Goal: Find contact information

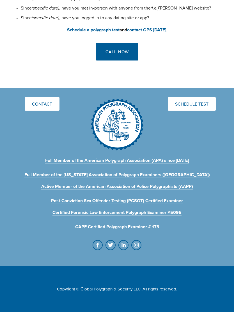
click at [45, 106] on link "Contact" at bounding box center [42, 104] width 35 height 13
click at [118, 53] on link "Call Now" at bounding box center [117, 52] width 42 height 18
click at [123, 50] on link "Call Now" at bounding box center [117, 52] width 42 height 18
click at [123, 52] on link "Call Now" at bounding box center [117, 52] width 42 height 18
click at [125, 52] on link "Call Now" at bounding box center [117, 52] width 42 height 18
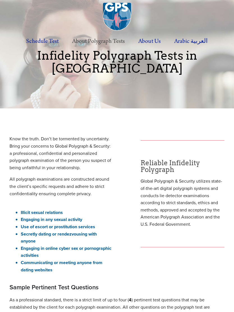
click at [117, 49] on link "Polygraph Scam Alert" at bounding box center [122, 49] width 117 height 0
click at [87, 49] on link "Gallery" at bounding box center [122, 49] width 117 height 0
click at [114, 49] on link "Polygraph Scam Alert" at bounding box center [122, 49] width 117 height 0
click at [109, 41] on label "About Polygraph Tests" at bounding box center [98, 41] width 65 height 15
click at [0, 0] on input "About Polygraph Tests" at bounding box center [0, 0] width 0 height 0
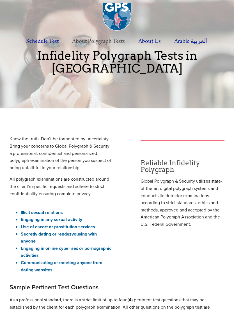
click at [118, 49] on link "Polygraph Accuracy & Qualified Examiner" at bounding box center [122, 49] width 117 height 0
